Goal: Task Accomplishment & Management: Use online tool/utility

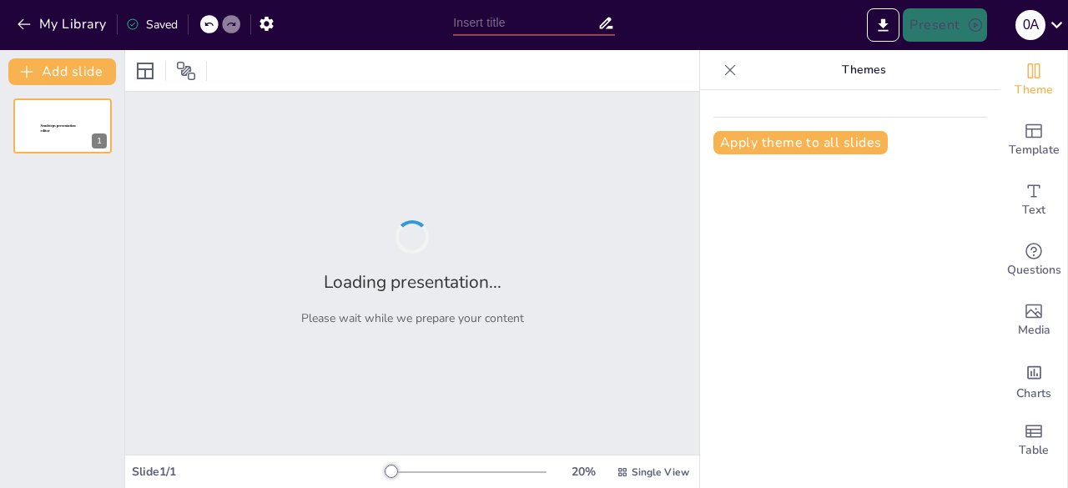
type input "Developing a Comprehensive F&B Business Model for Corporate and Industrial Cate…"
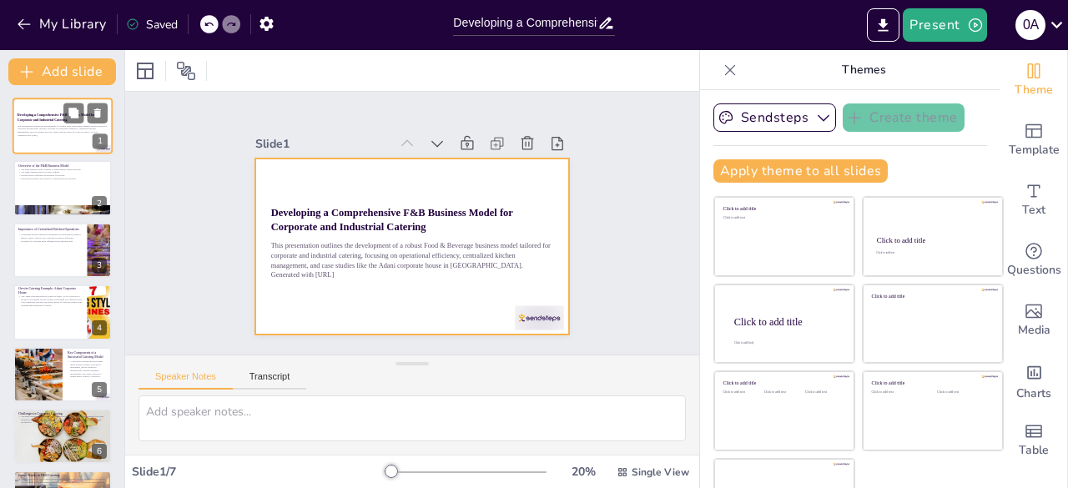
click at [71, 143] on div at bounding box center [63, 126] width 100 height 57
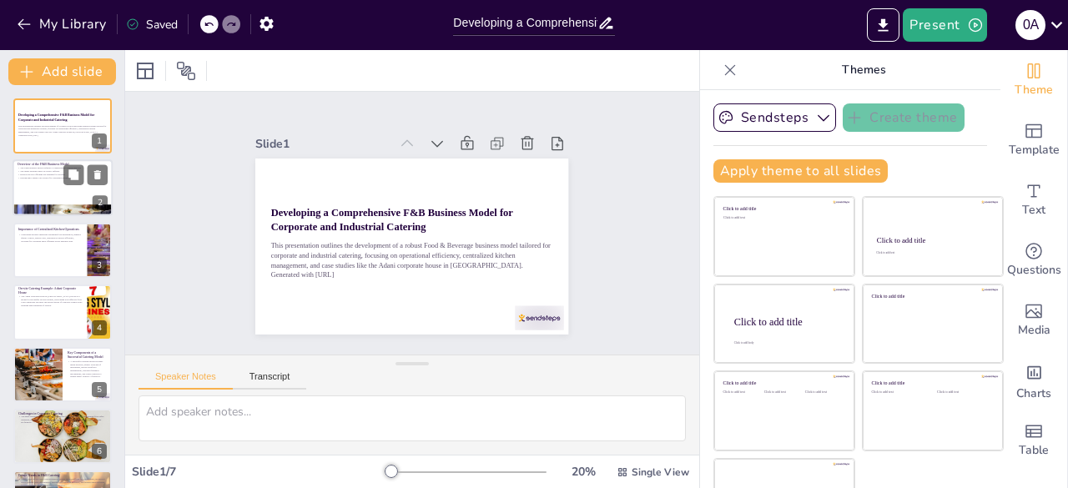
click at [60, 166] on p "Overview of the F&B Business Model" at bounding box center [63, 165] width 90 height 5
type textarea "Understanding the market landscape is crucial for identifying opportunities and…"
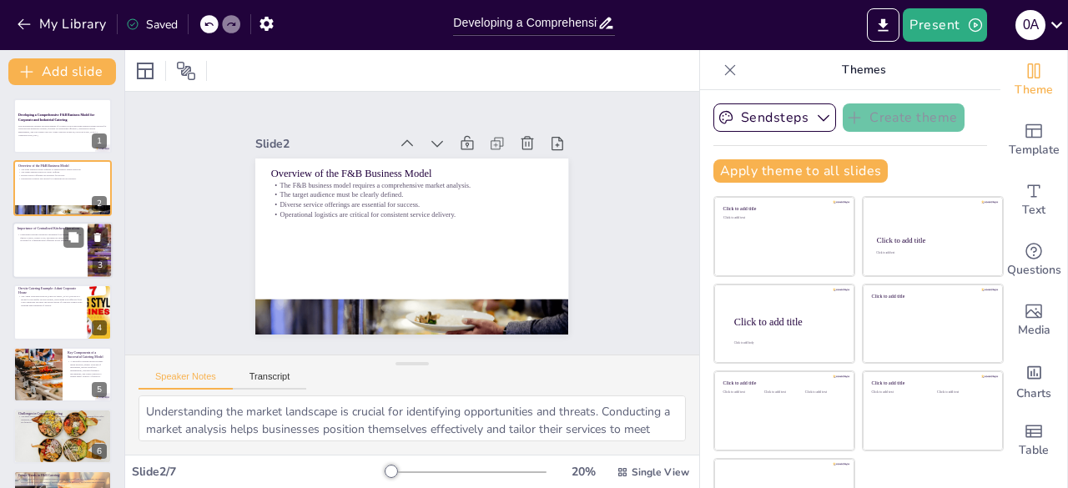
click at [45, 263] on div at bounding box center [63, 250] width 100 height 57
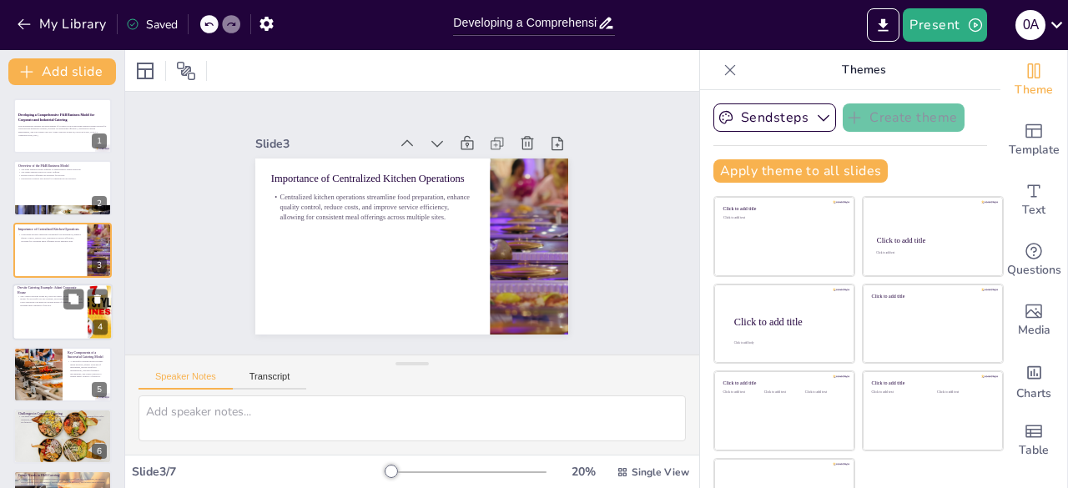
click at [40, 314] on div at bounding box center [63, 312] width 100 height 57
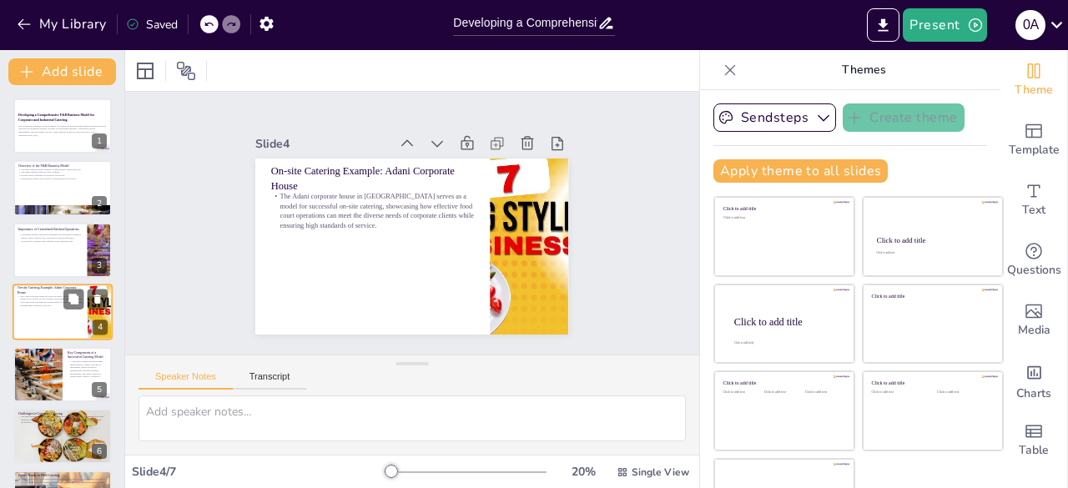
scroll to position [25, 0]
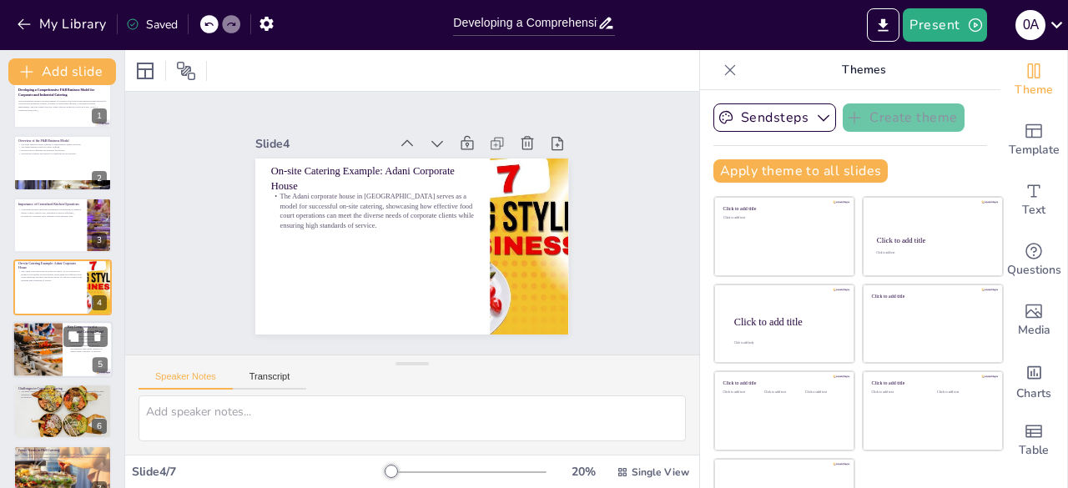
click at [57, 363] on div at bounding box center [37, 349] width 86 height 57
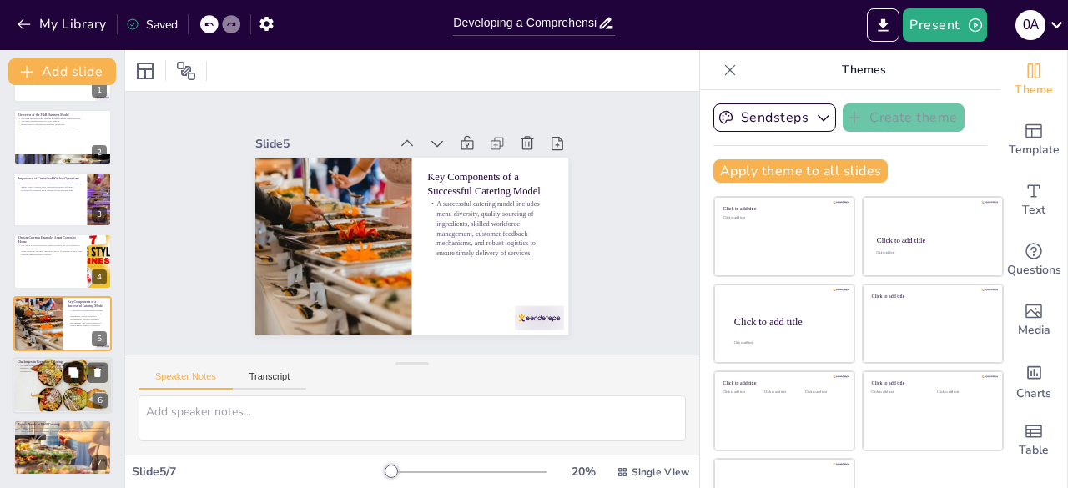
click at [69, 382] on button at bounding box center [73, 372] width 20 height 20
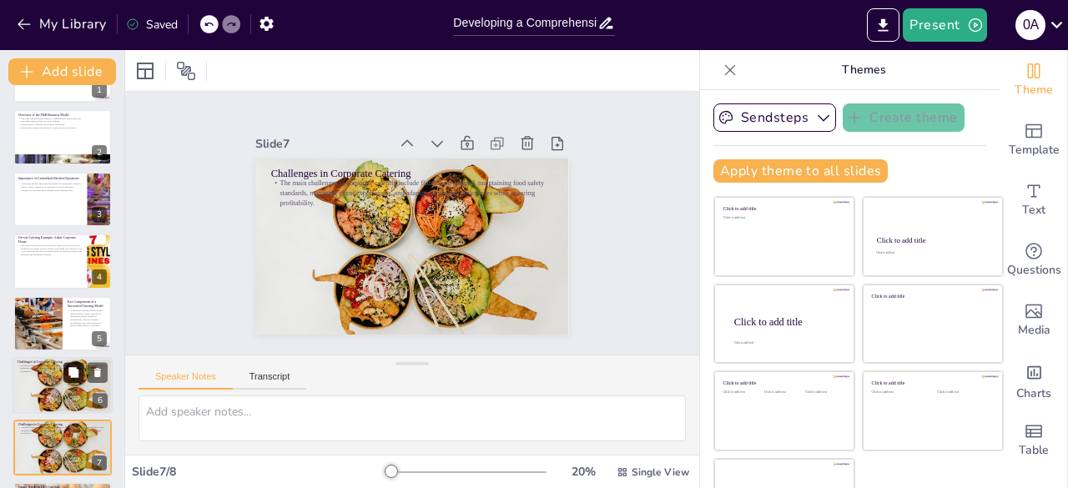
scroll to position [113, 0]
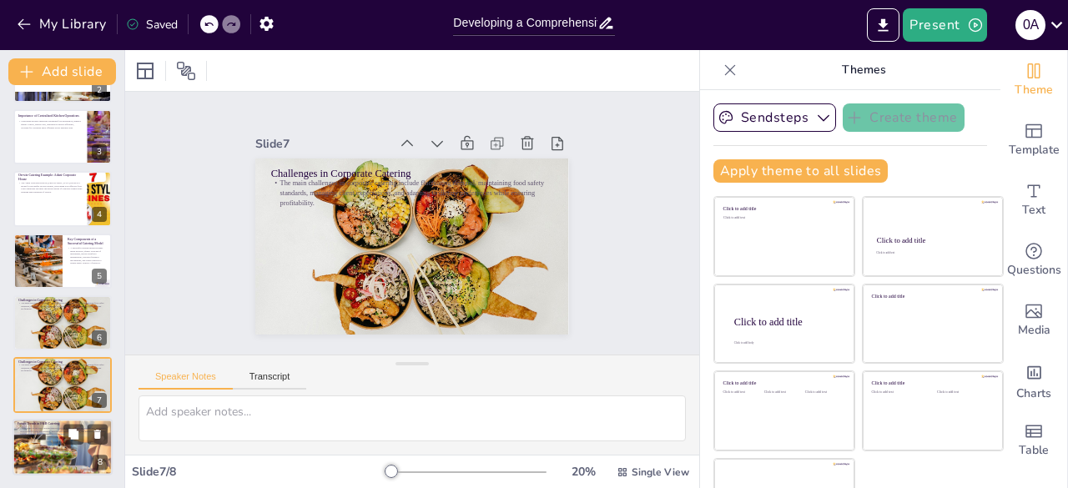
click at [32, 436] on div at bounding box center [63, 447] width 132 height 57
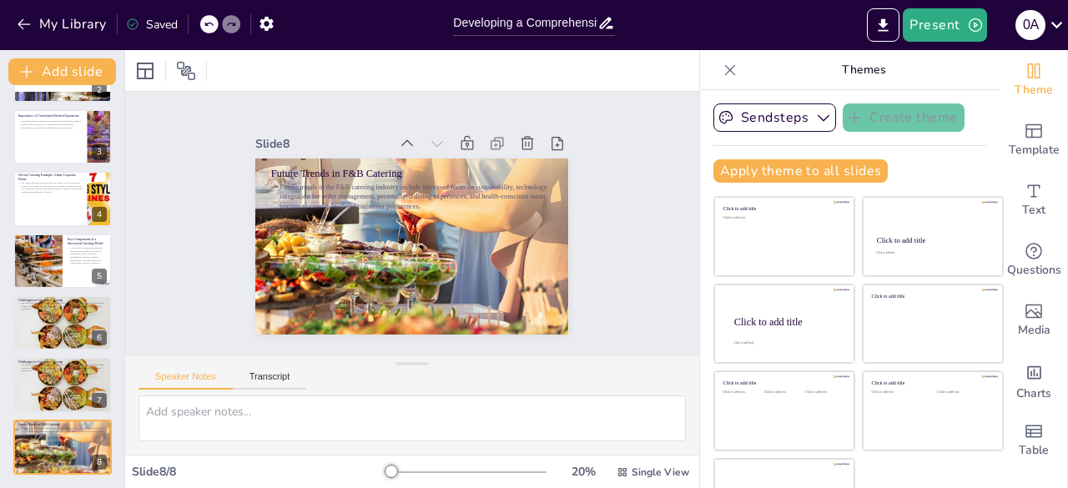
scroll to position [47, 0]
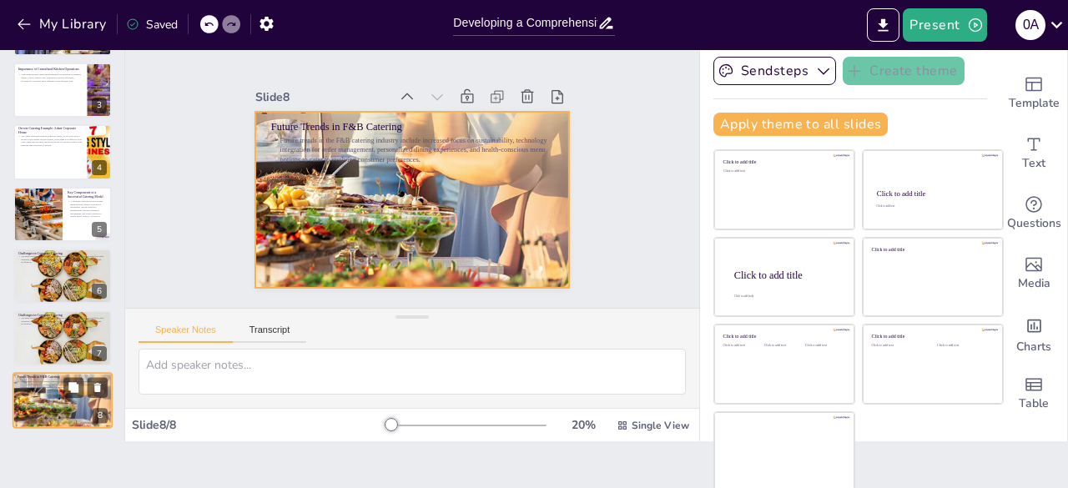
click at [34, 401] on div at bounding box center [63, 400] width 132 height 57
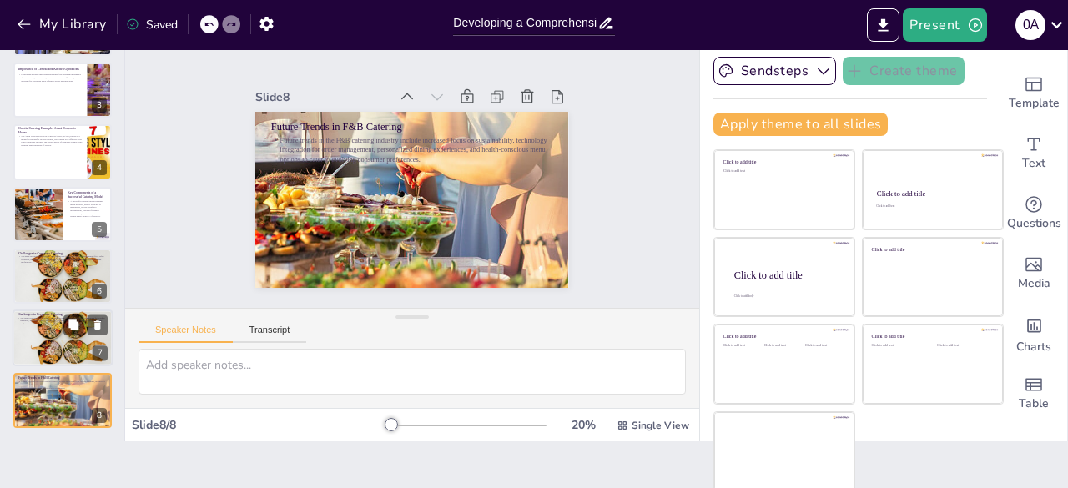
click at [18, 319] on p "The main challenges in corporate catering include fluctuating demand, maintaini…" at bounding box center [63, 320] width 90 height 9
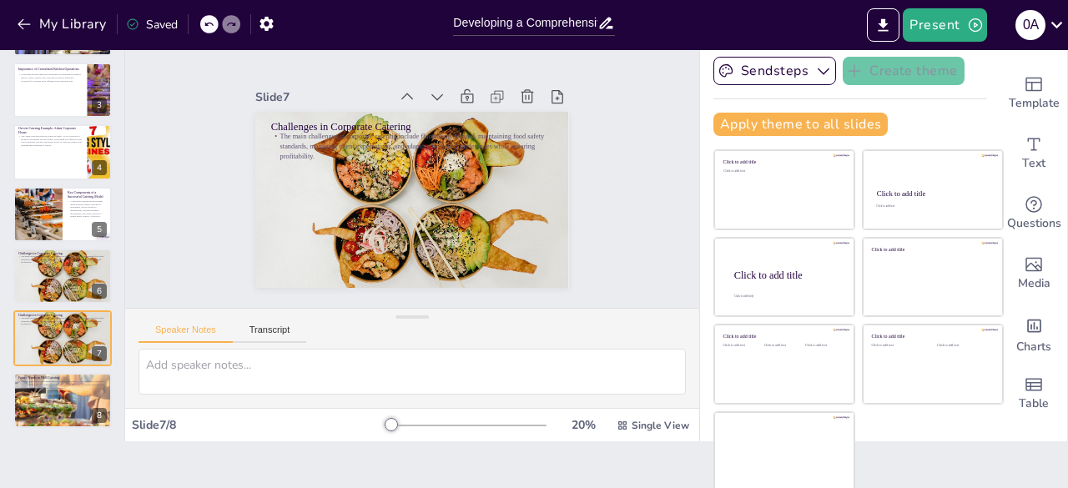
click at [22, 306] on div "Developing a Comprehensive F&B Business Model for Corporate and Industrial Cate…" at bounding box center [62, 183] width 124 height 490
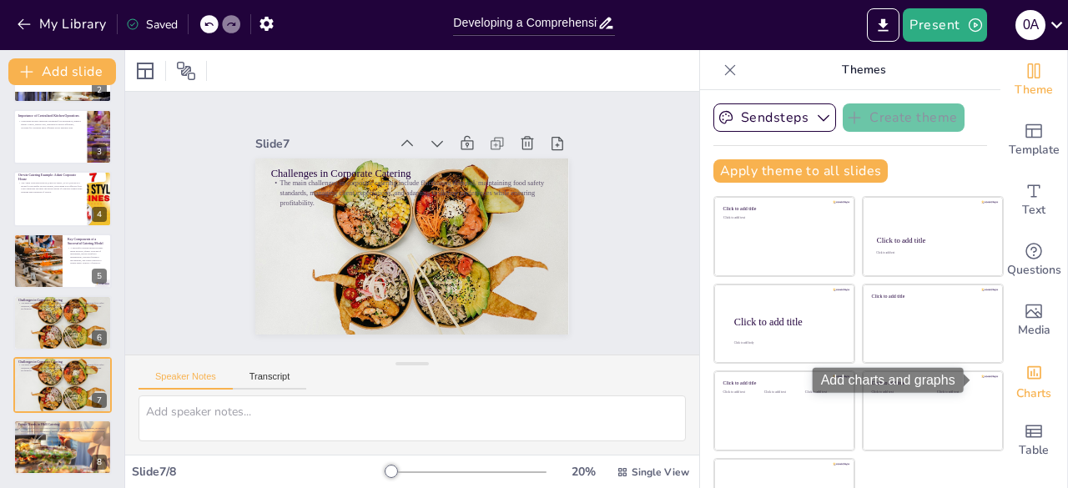
click at [1027, 375] on icon "Add charts and graphs" at bounding box center [1034, 372] width 14 height 13
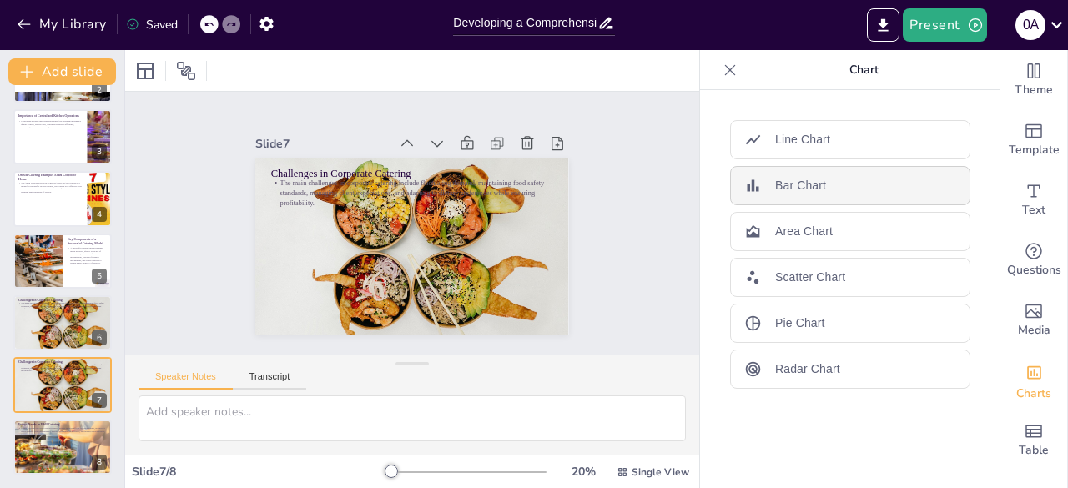
click at [775, 183] on p "Bar Chart" at bounding box center [800, 186] width 51 height 18
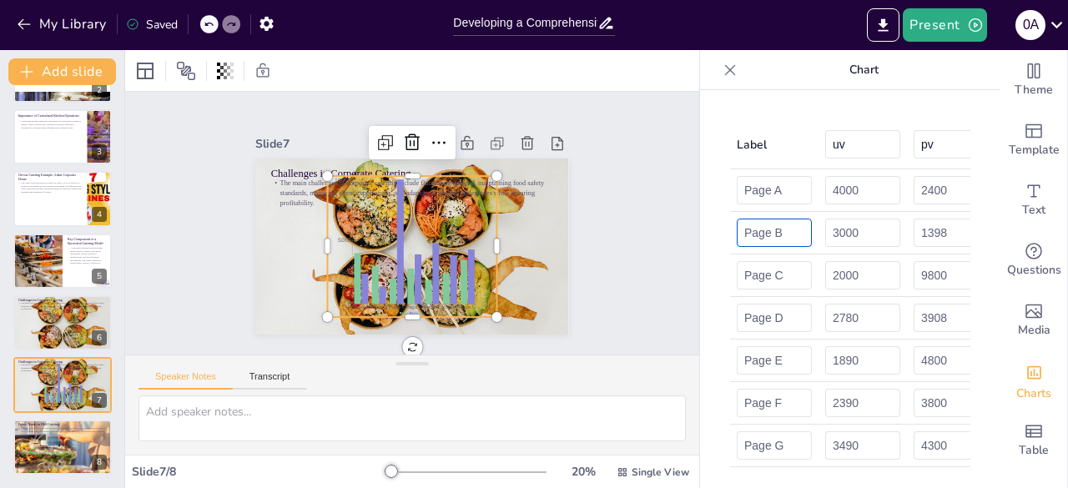
click at [774, 221] on input "Page B" at bounding box center [773, 233] width 75 height 28
